Goal: Transaction & Acquisition: Purchase product/service

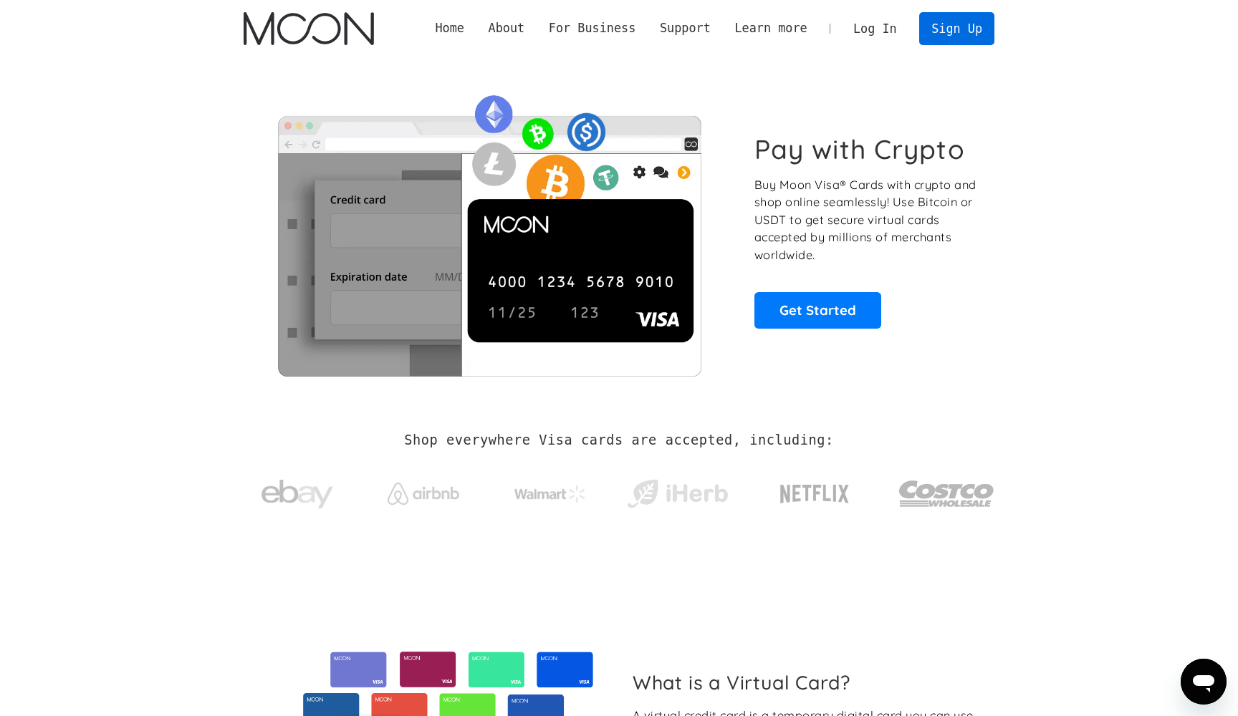
click at [952, 34] on link "Sign Up" at bounding box center [956, 28] width 75 height 32
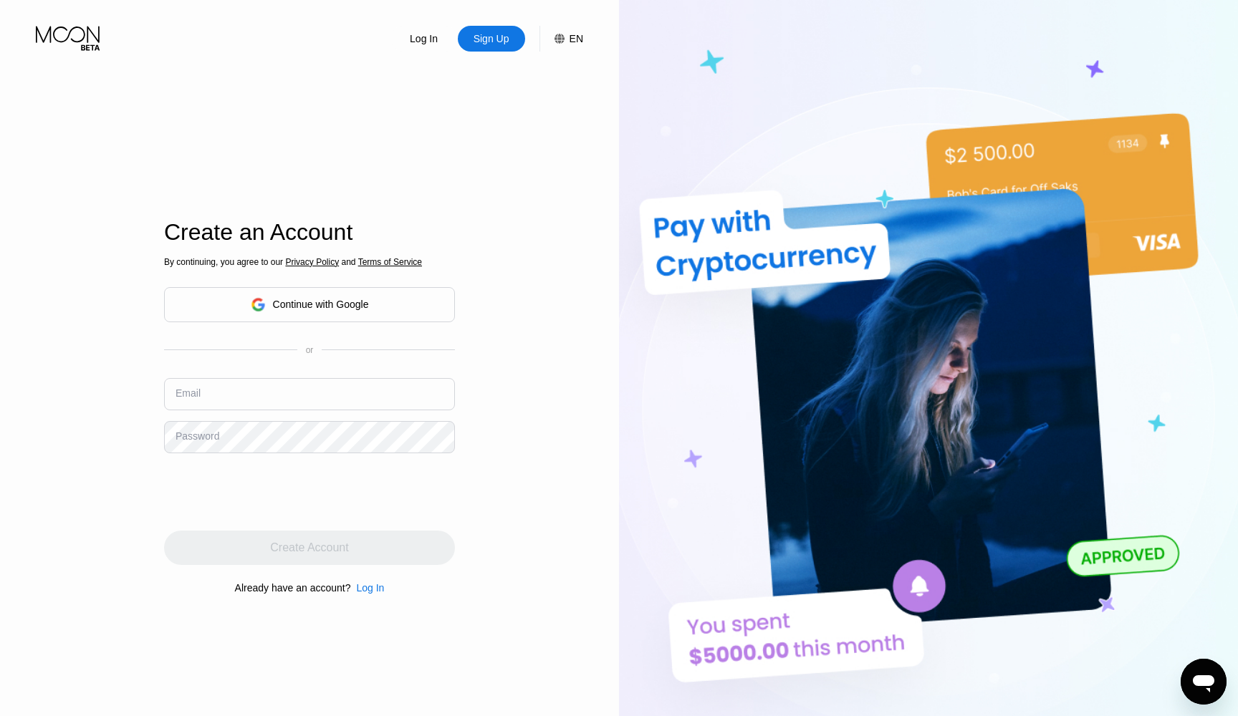
click at [307, 318] on div "Continue with Google" at bounding box center [309, 304] width 291 height 35
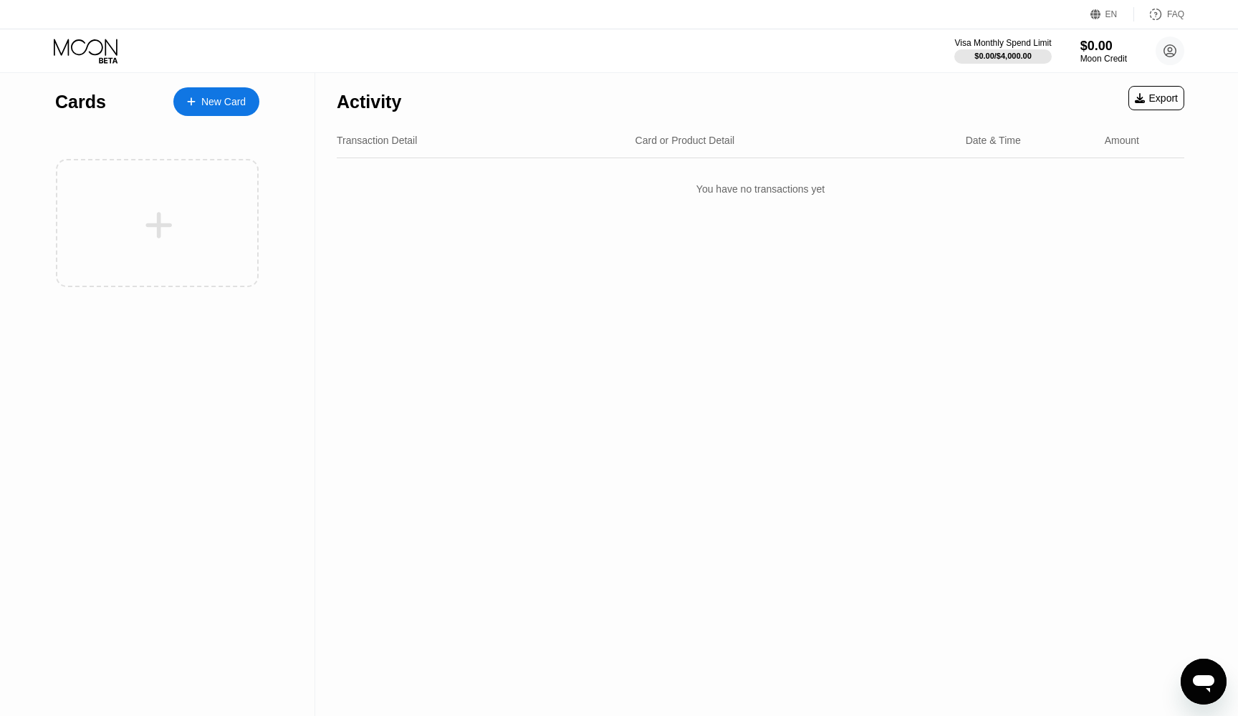
click at [222, 107] on div "New Card" at bounding box center [223, 102] width 44 height 12
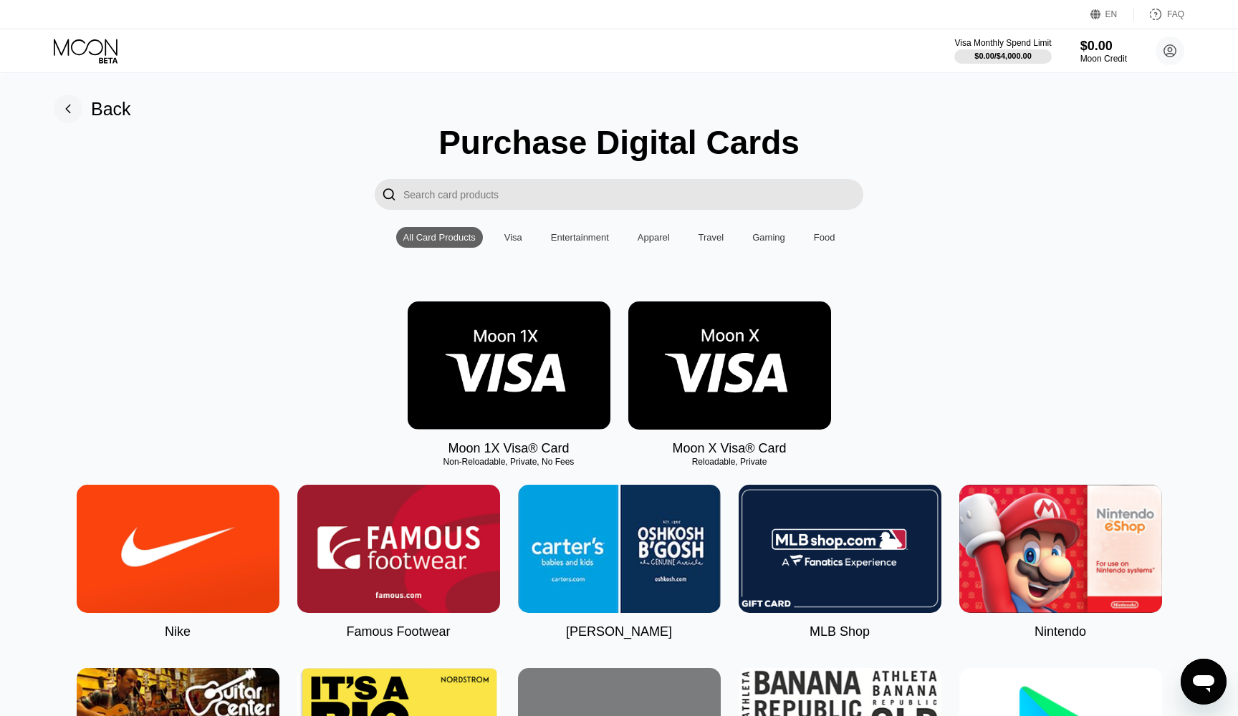
click at [533, 396] on img at bounding box center [509, 366] width 203 height 128
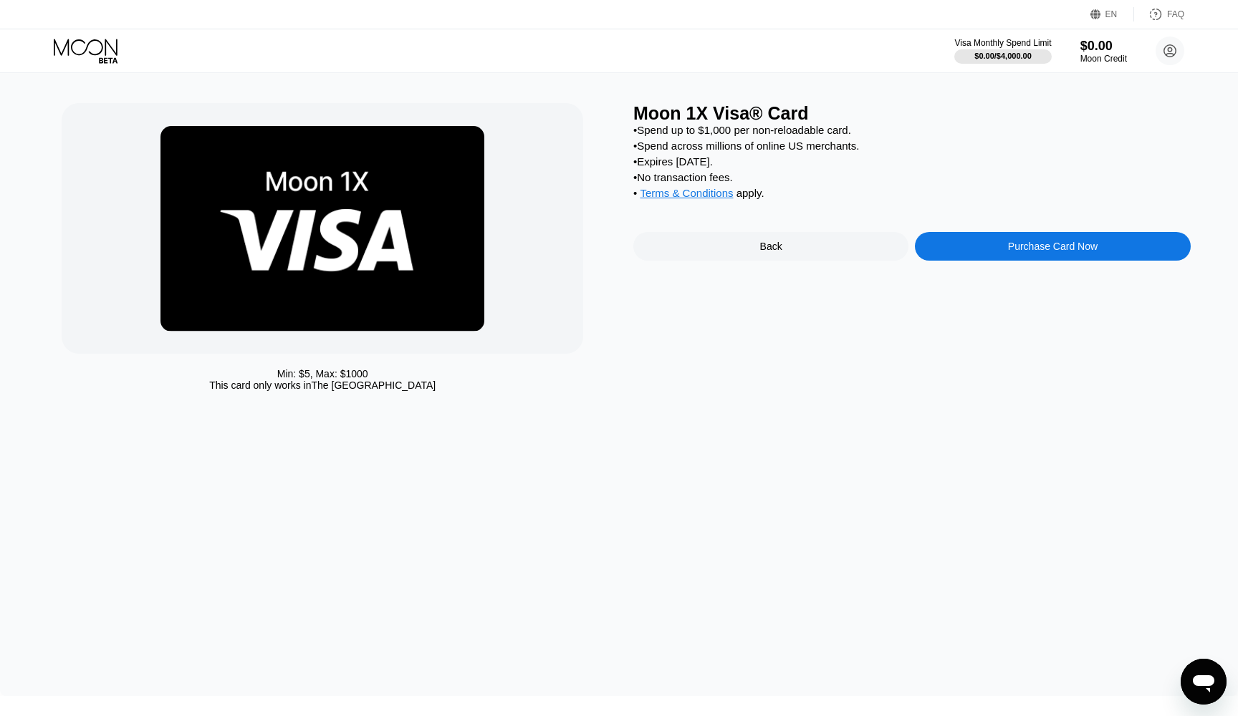
scroll to position [25, 0]
